Goal: Navigation & Orientation: Find specific page/section

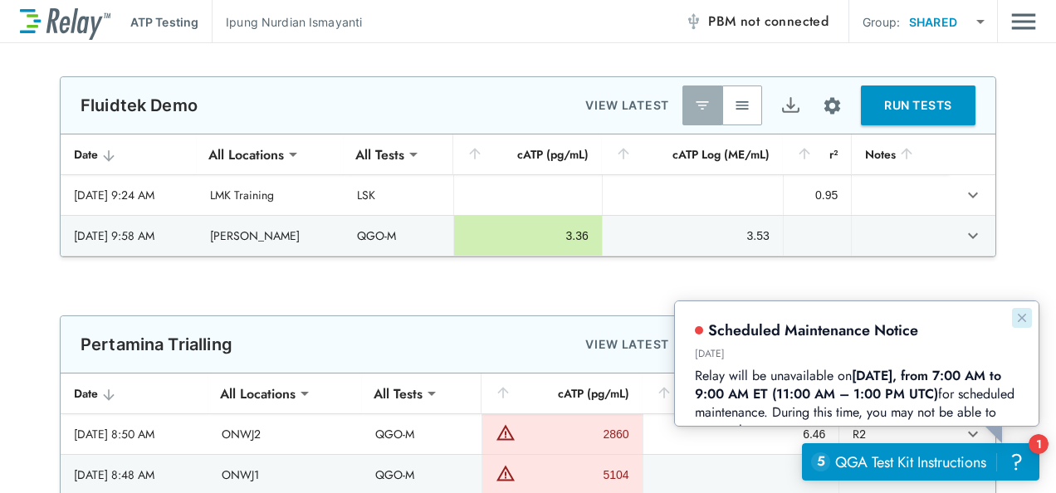
click at [1021, 317] on icon "Dismiss announcement" at bounding box center [1020, 316] width 13 height 13
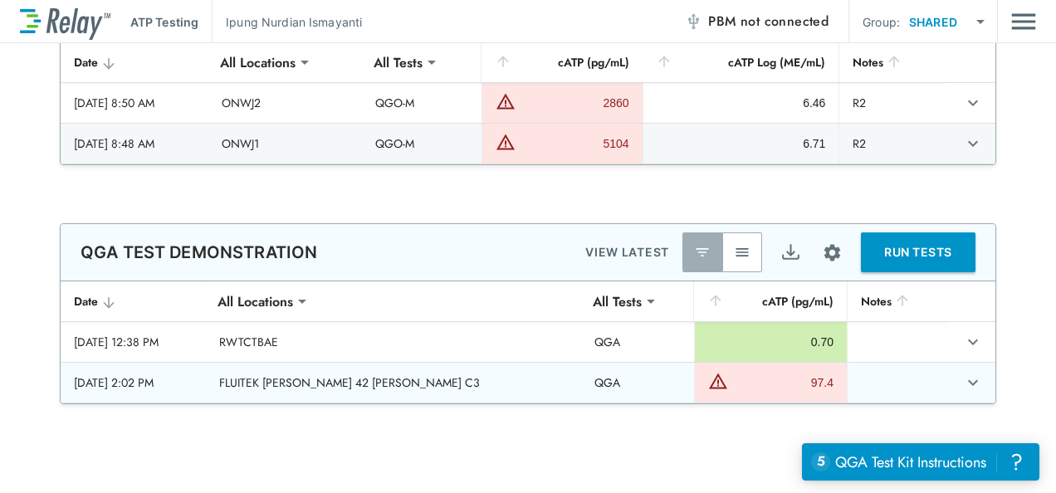
scroll to position [350, 0]
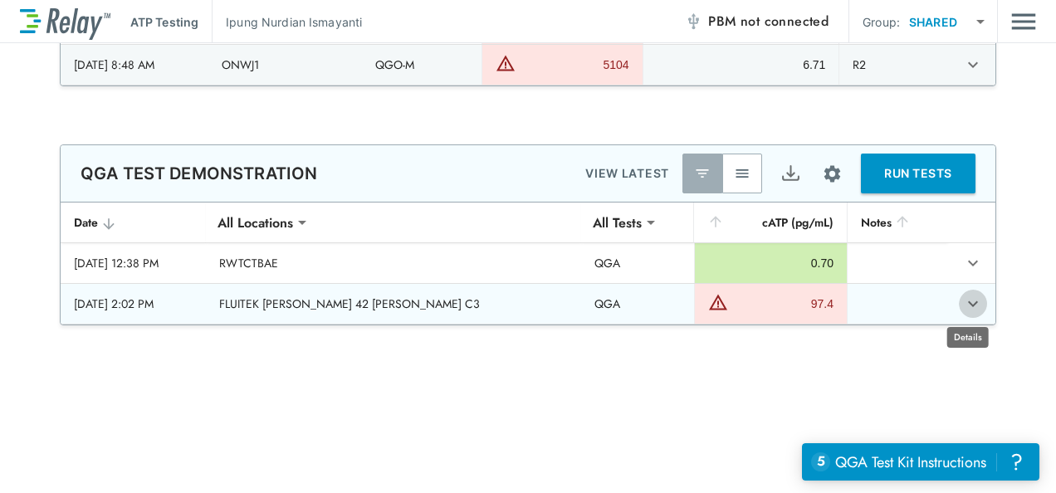
click at [964, 304] on icon "expand row" at bounding box center [973, 304] width 20 height 20
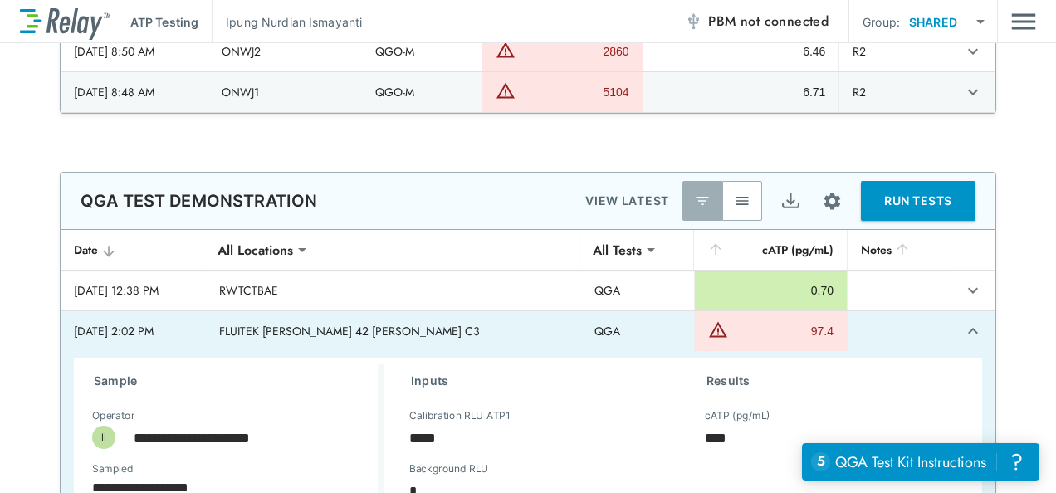
scroll to position [320, 0]
